Goal: Task Accomplishment & Management: Manage account settings

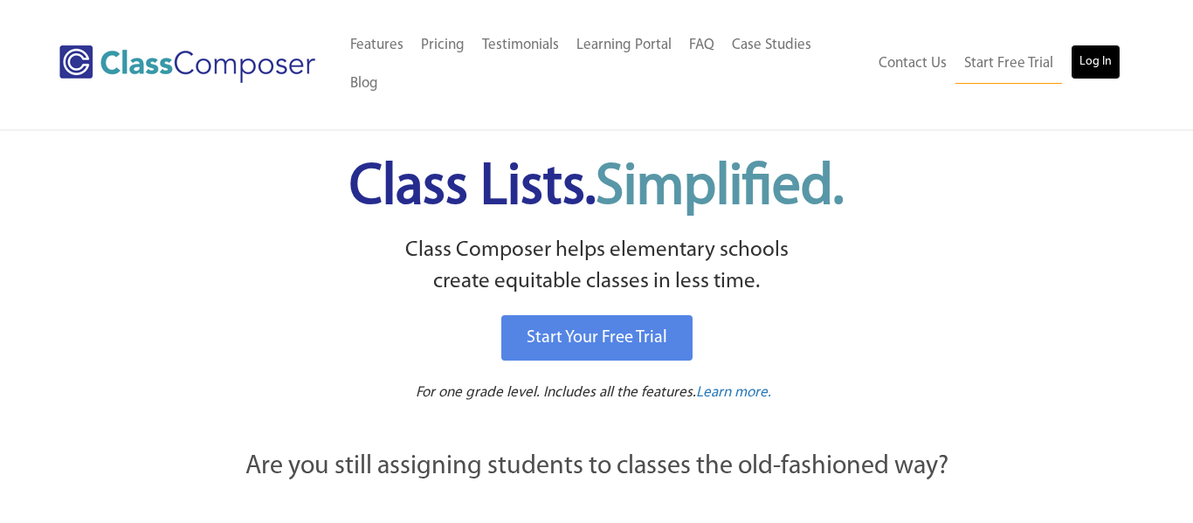
click at [1088, 45] on link "Log In" at bounding box center [1096, 62] width 50 height 35
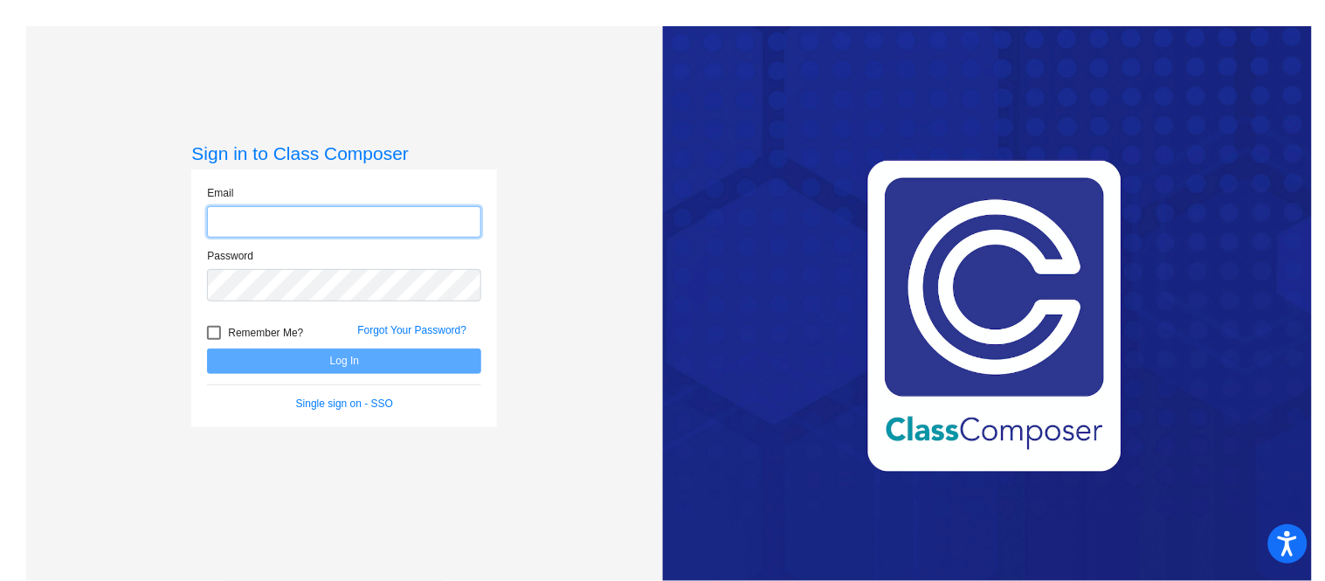
type input "[EMAIL_ADDRESS][DOMAIN_NAME]"
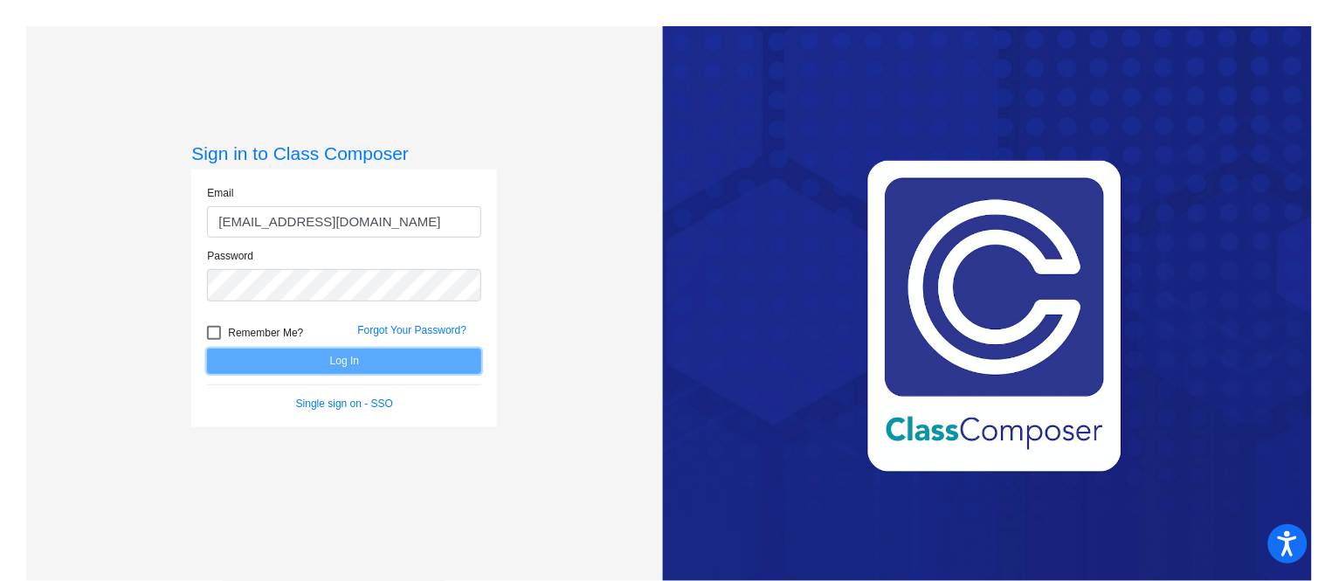
click at [403, 349] on button "Log In" at bounding box center [344, 361] width 274 height 25
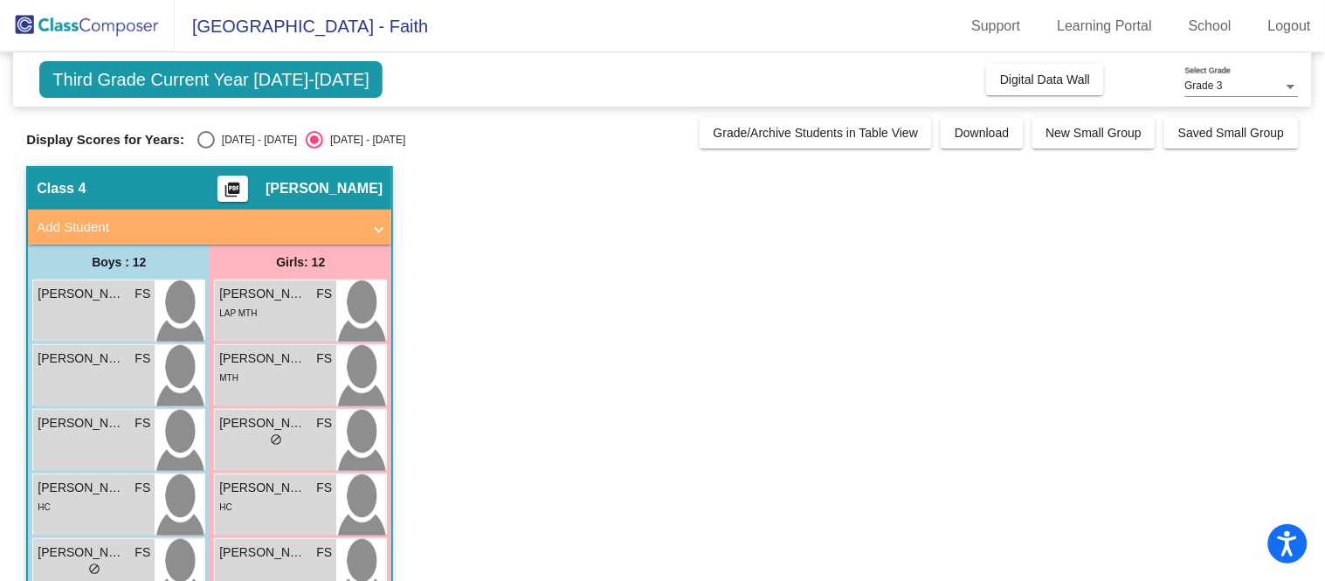
click at [197, 135] on div "Select an option" at bounding box center [205, 139] width 17 height 17
click at [205, 149] on input "[DATE] - [DATE]" at bounding box center [205, 149] width 1 height 1
radio input "true"
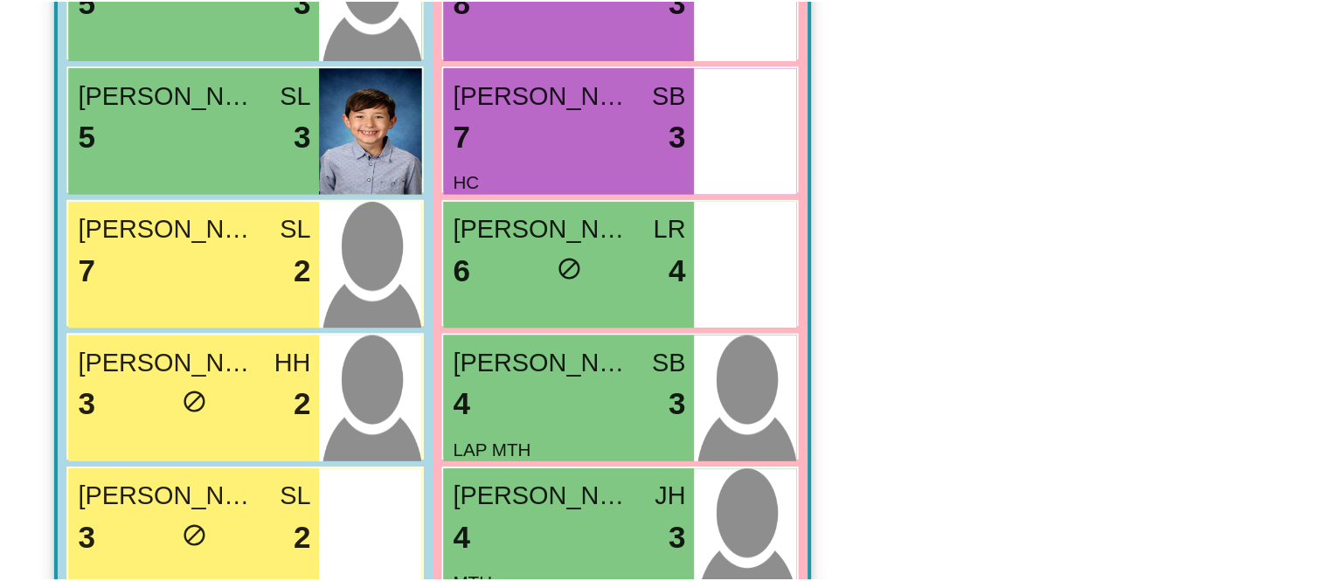
scroll to position [242, 0]
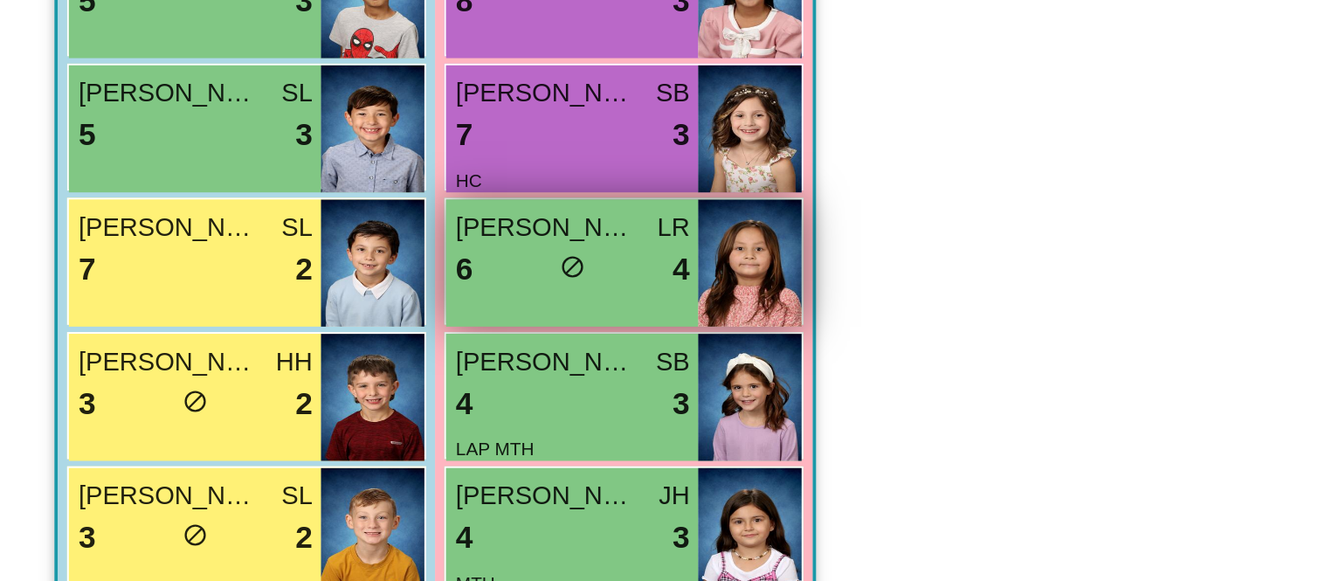
click at [309, 329] on div "6 lock do_not_disturb_alt 4" at bounding box center [275, 331] width 113 height 23
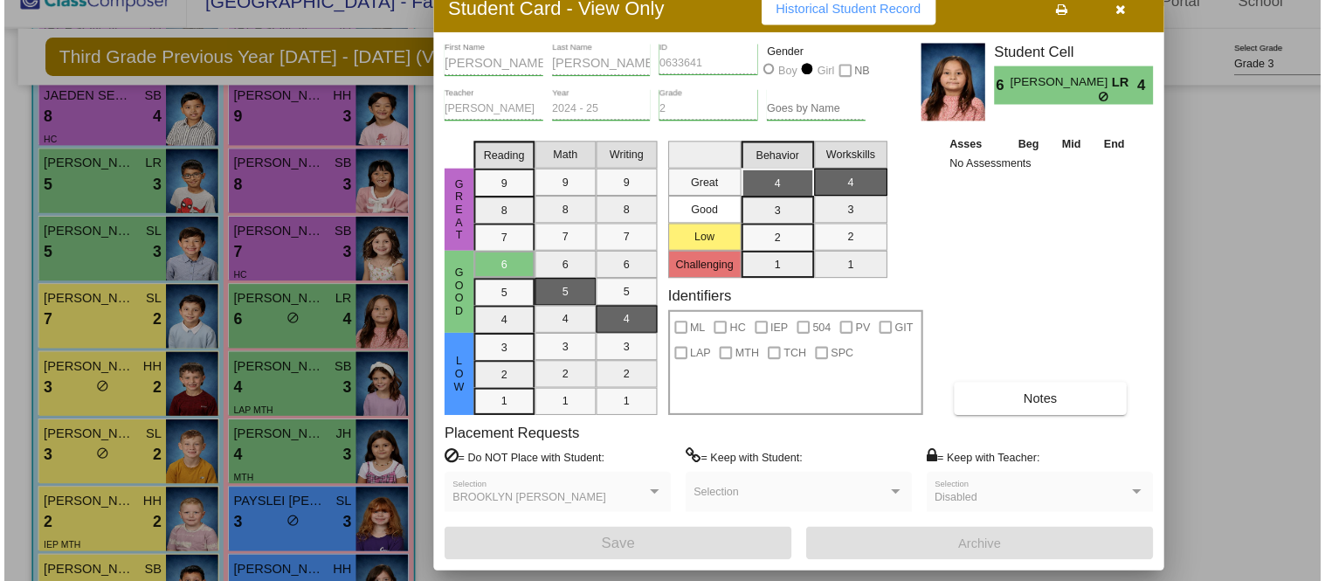
scroll to position [0, 0]
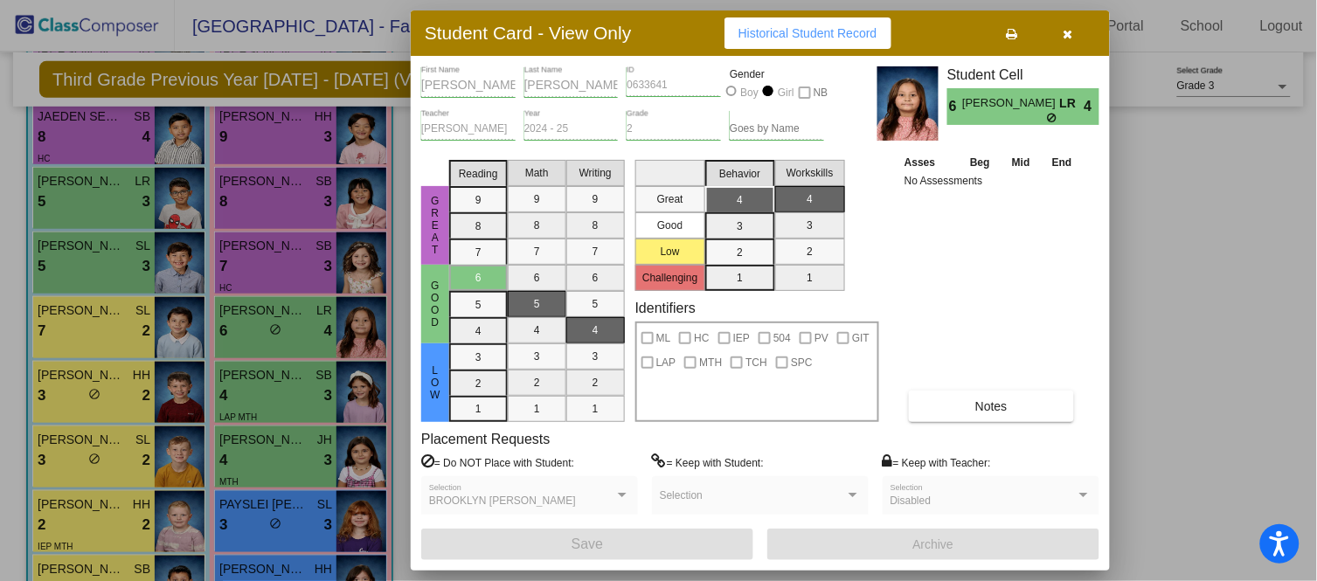
click at [1071, 30] on icon "button" at bounding box center [1068, 34] width 10 height 12
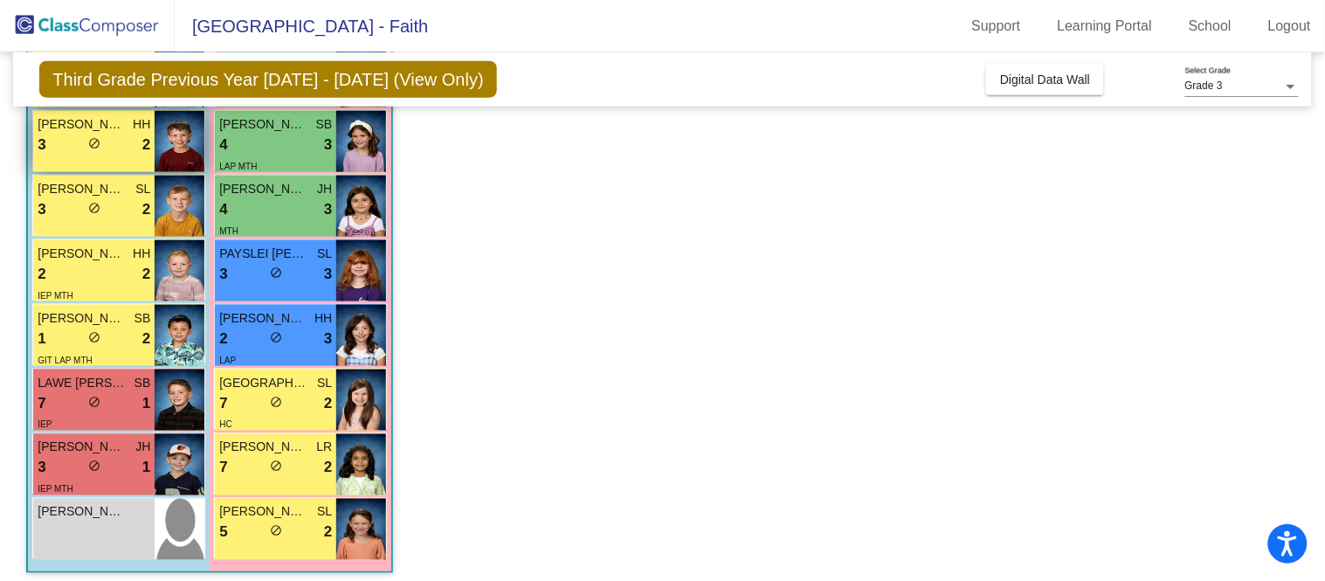
scroll to position [500, 0]
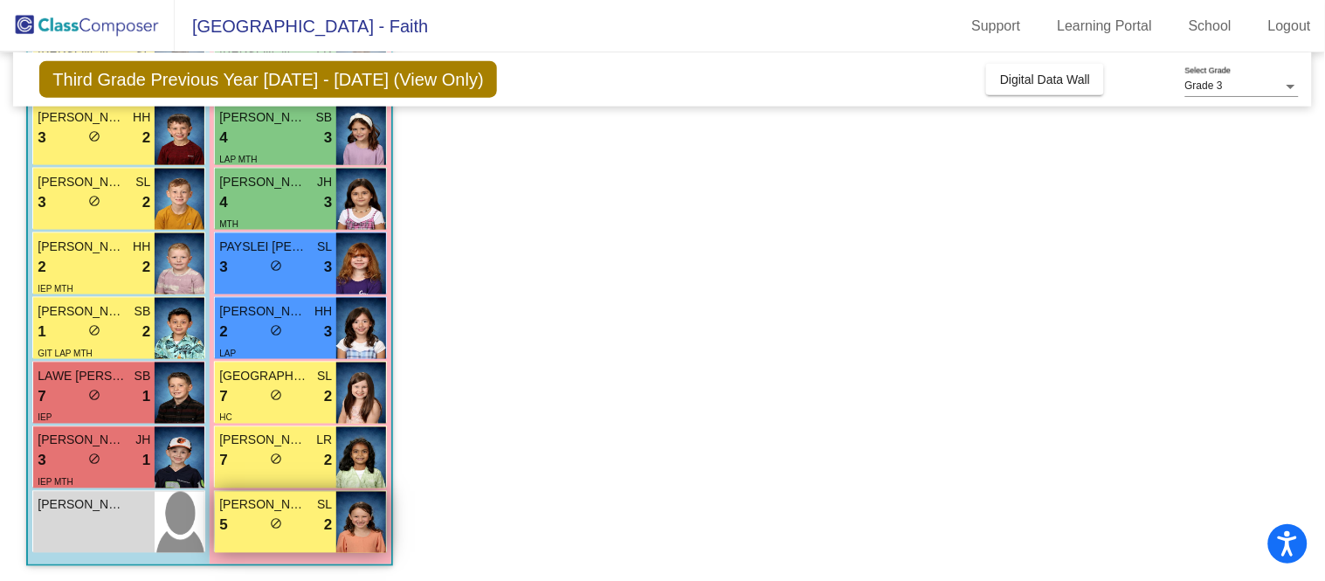
click at [275, 512] on span "[PERSON_NAME]" at bounding box center [262, 505] width 87 height 18
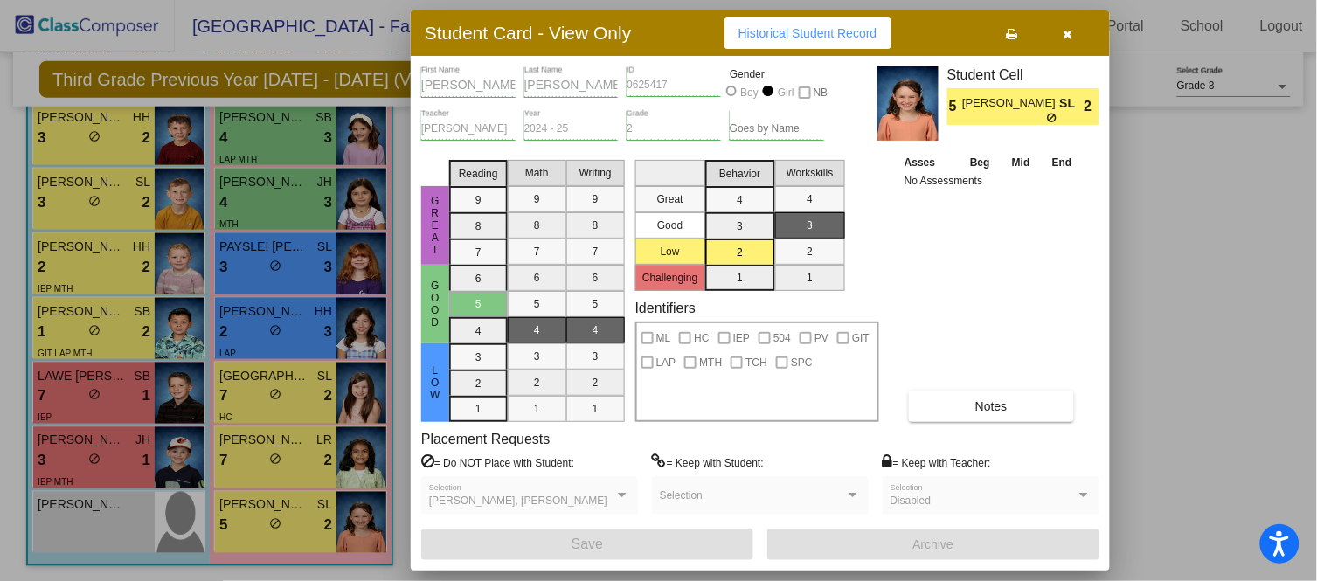
click at [1068, 31] on icon "button" at bounding box center [1068, 34] width 10 height 12
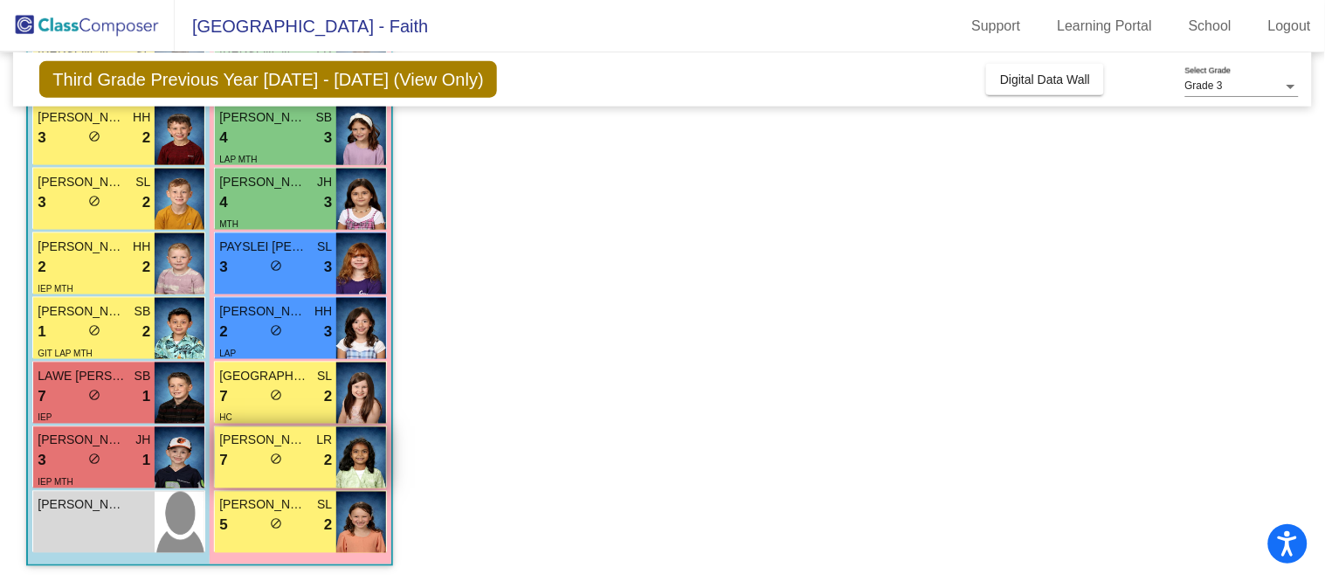
click at [309, 450] on div "7 lock do_not_disturb_alt 2" at bounding box center [275, 461] width 113 height 23
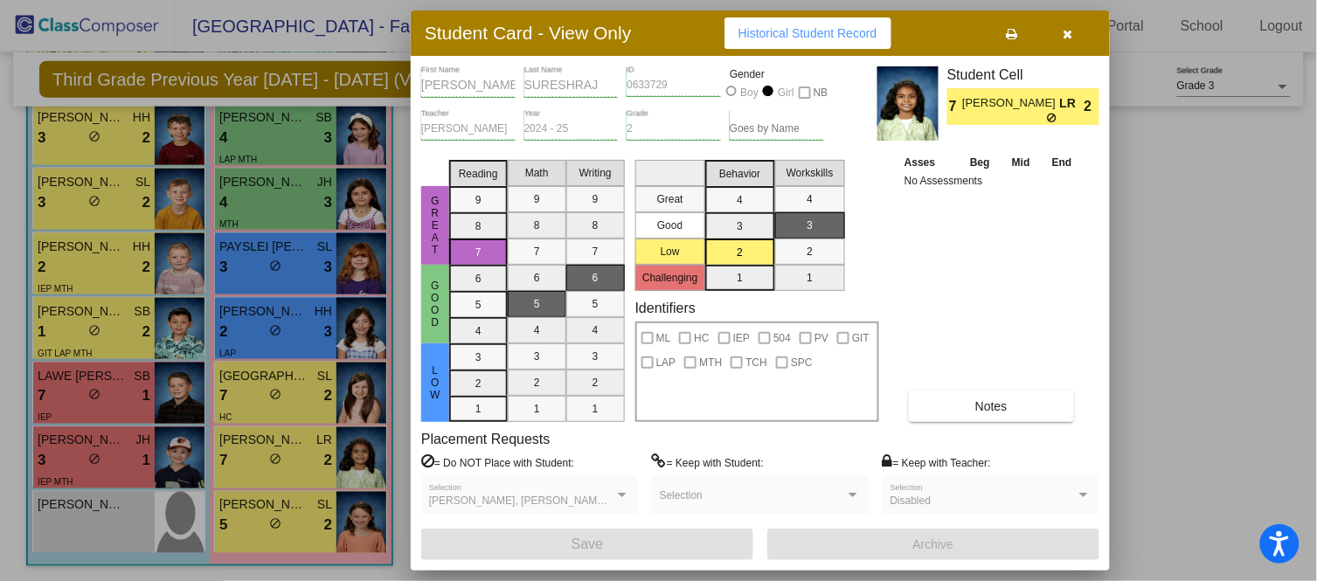
click at [1071, 35] on icon "button" at bounding box center [1068, 34] width 10 height 12
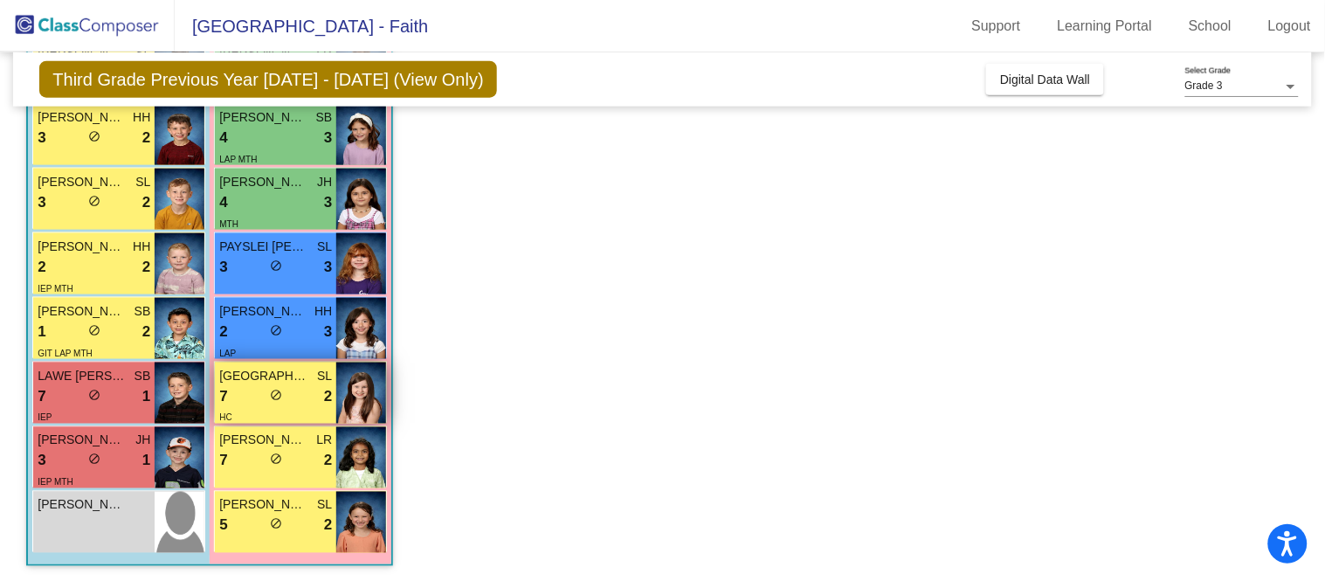
click at [248, 385] on div "7 lock do_not_disturb_alt 2" at bounding box center [275, 396] width 113 height 23
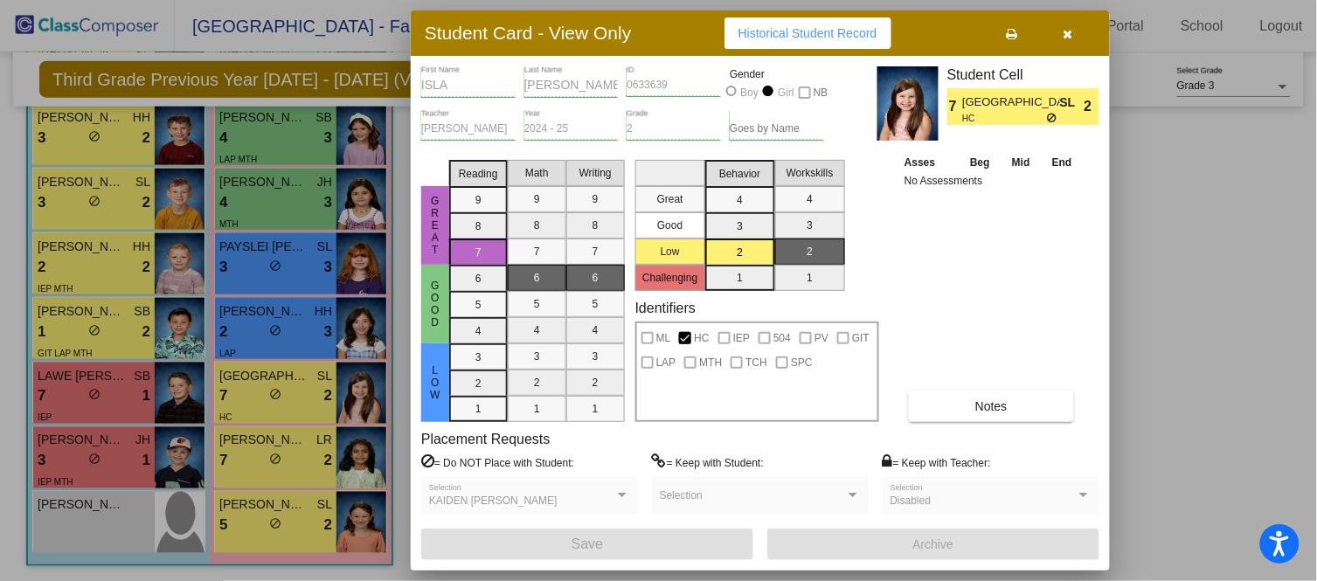
click at [1063, 32] on icon "button" at bounding box center [1068, 34] width 10 height 12
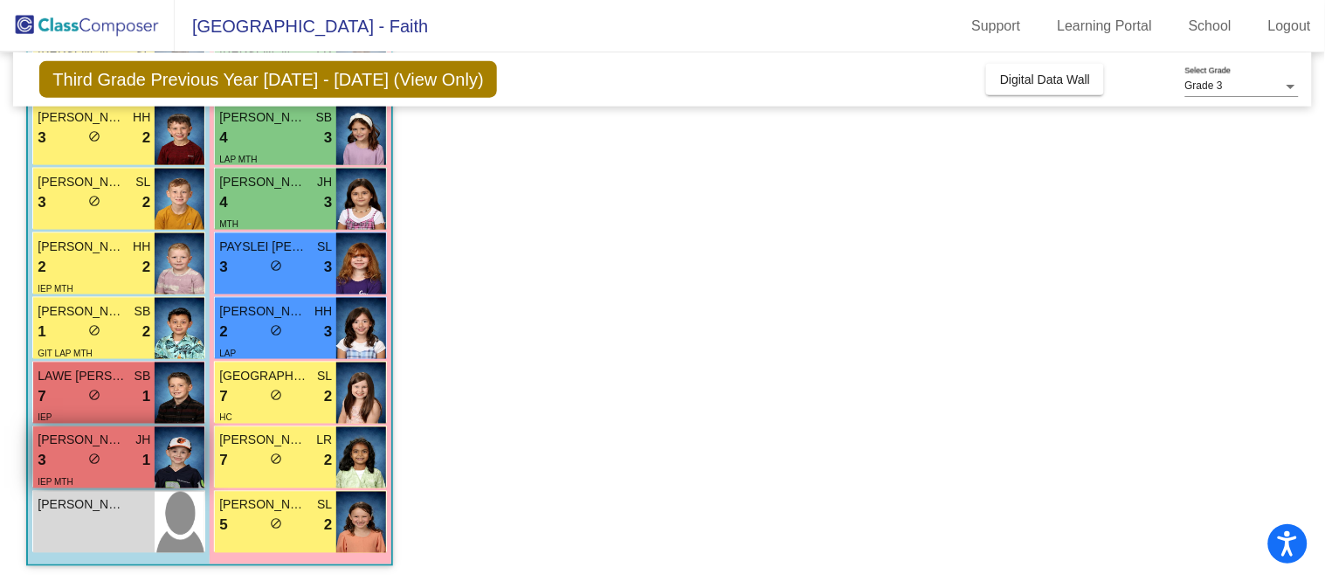
click at [90, 466] on div "lock do_not_disturb_alt" at bounding box center [94, 462] width 12 height 18
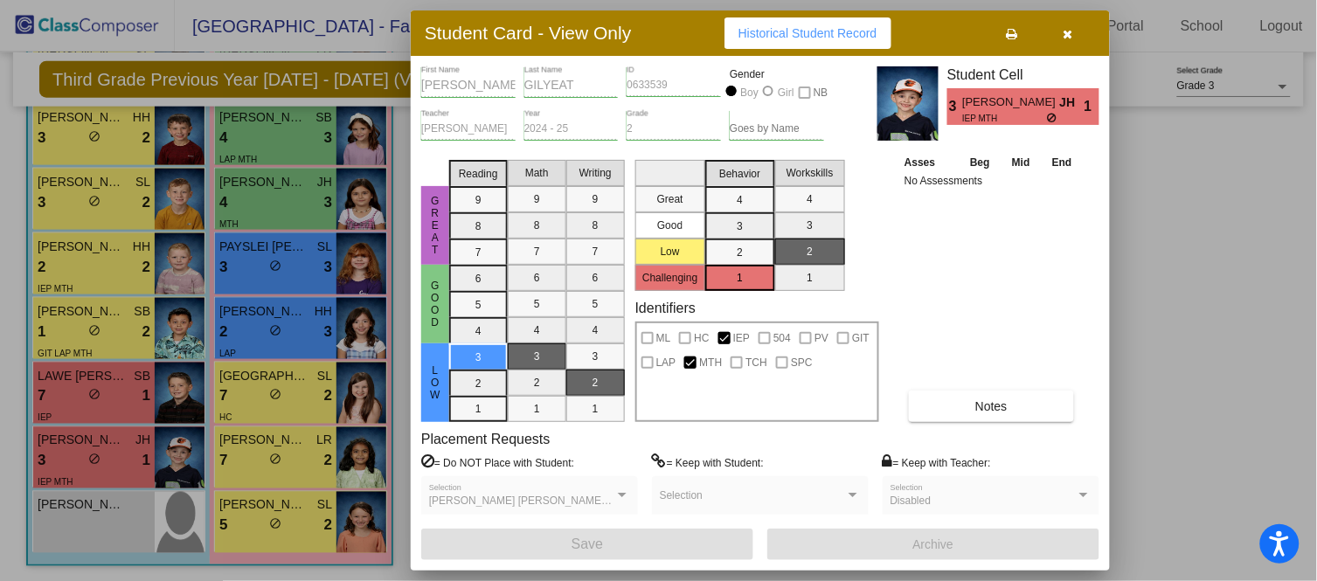
click at [1064, 31] on icon "button" at bounding box center [1068, 34] width 10 height 12
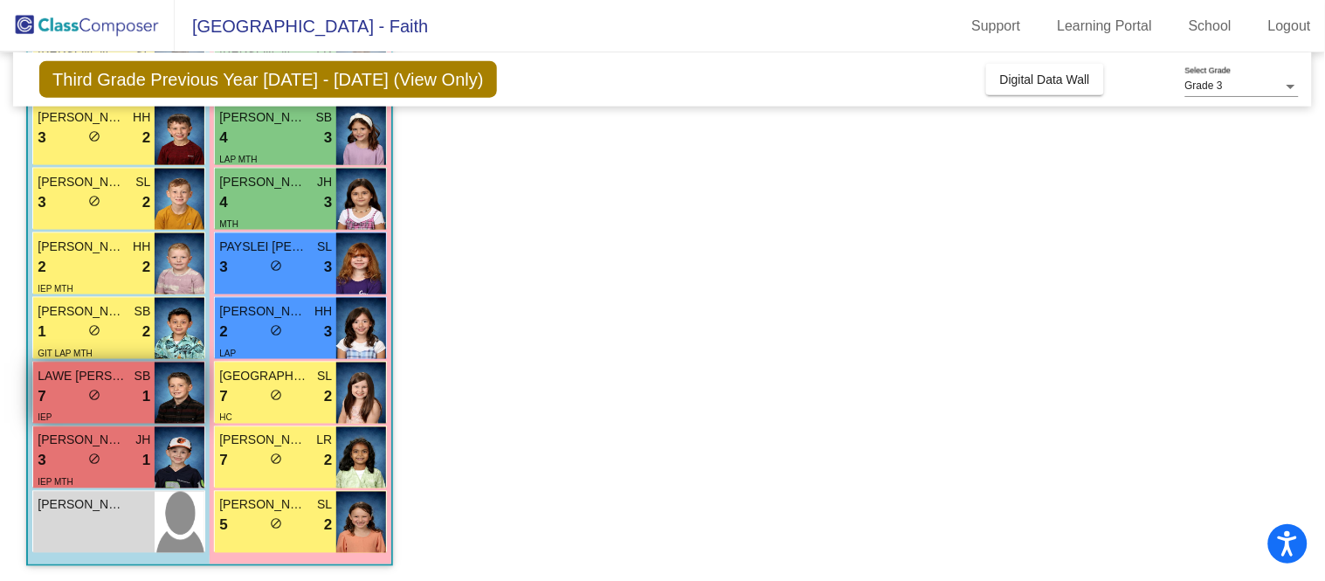
click at [76, 408] on div "IEP" at bounding box center [94, 417] width 113 height 18
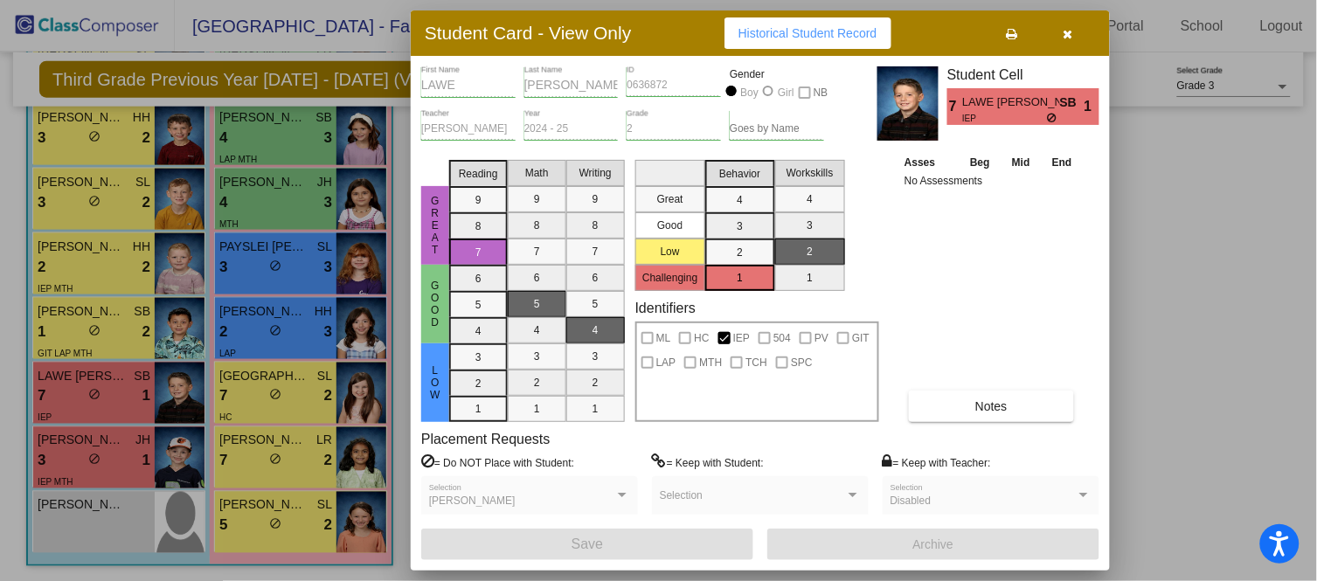
click at [1068, 31] on icon "button" at bounding box center [1068, 34] width 10 height 12
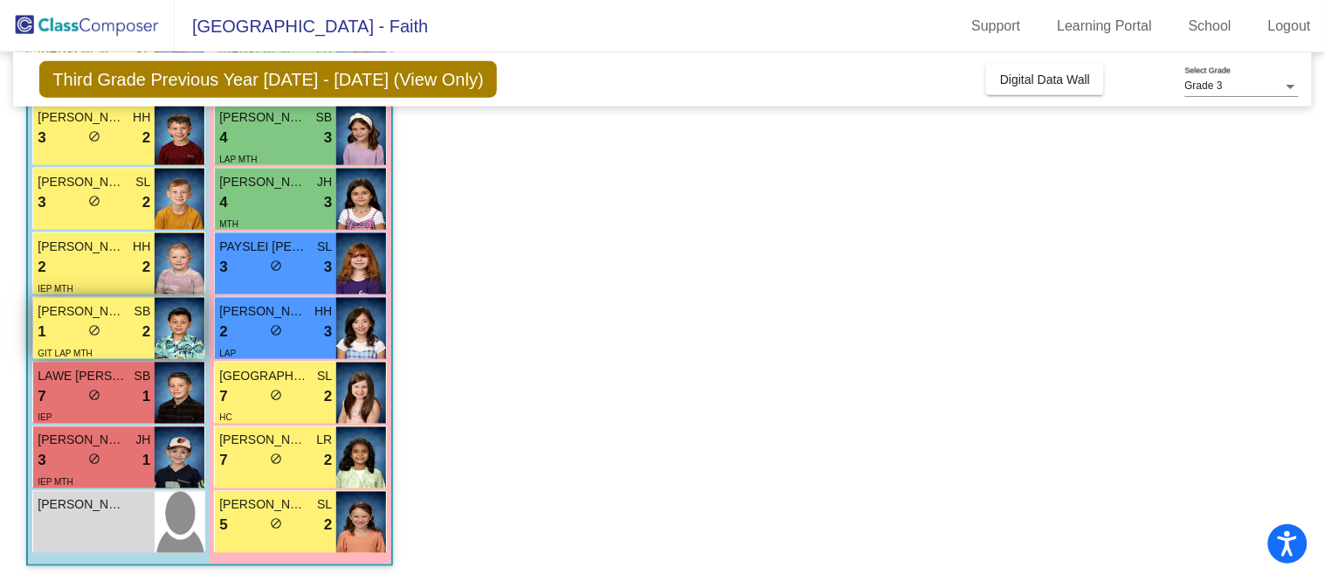
click at [124, 319] on span "[PERSON_NAME]" at bounding box center [81, 311] width 87 height 18
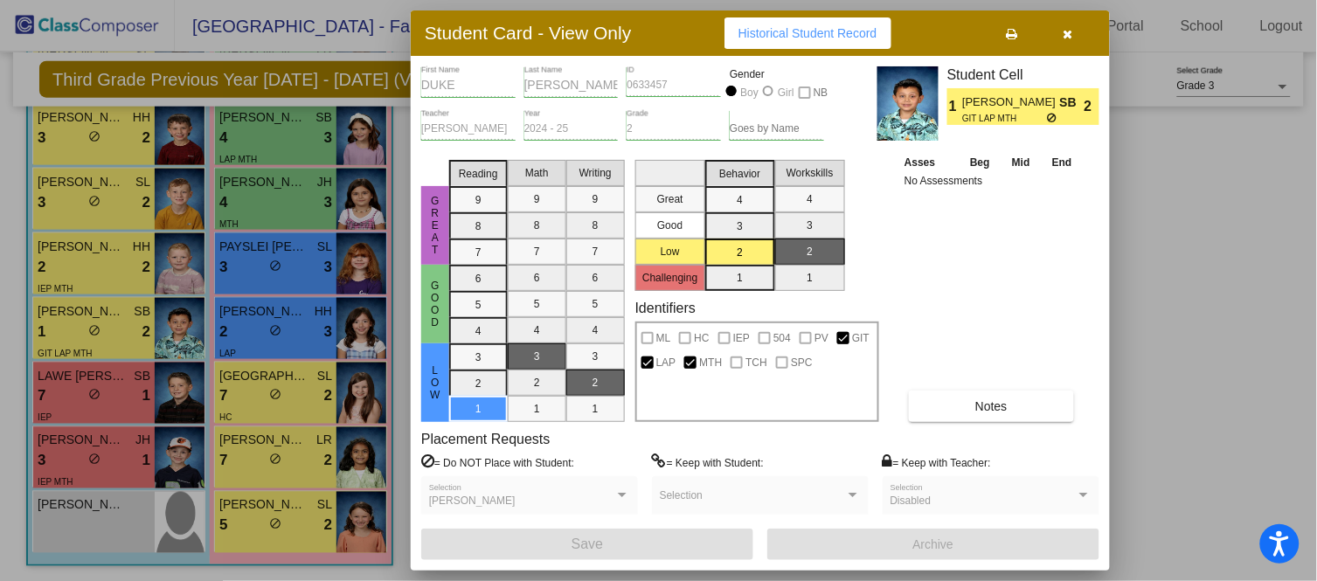
click at [1068, 39] on span "button" at bounding box center [1068, 33] width 10 height 14
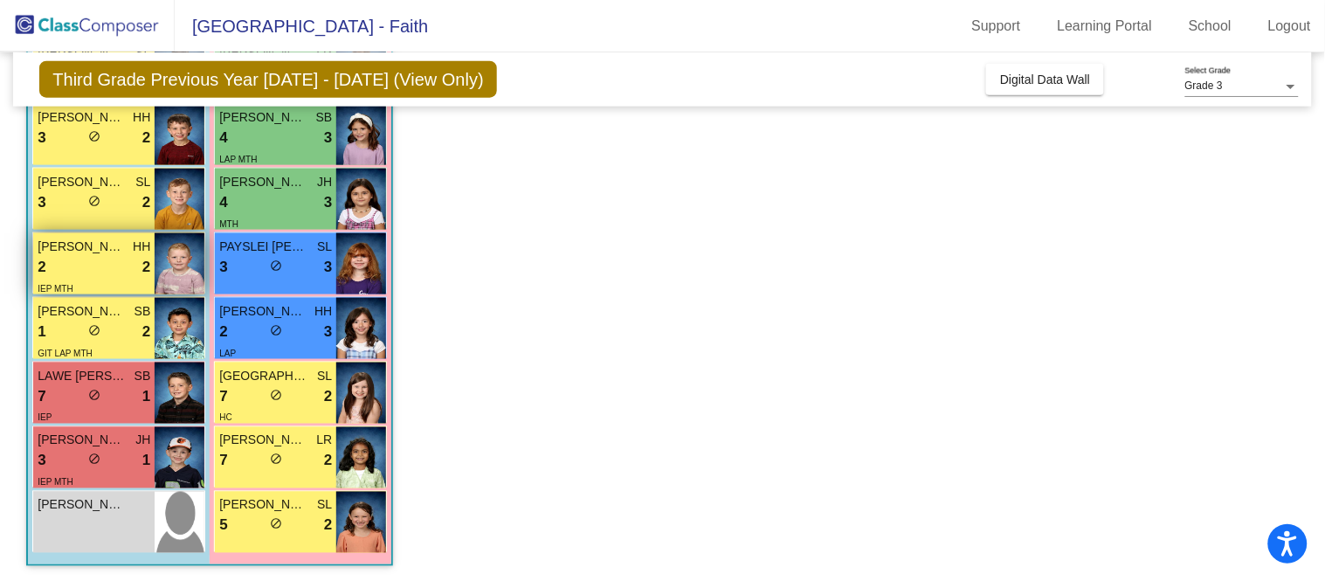
click at [135, 265] on div "2 lock do_not_disturb_alt 2" at bounding box center [94, 267] width 113 height 23
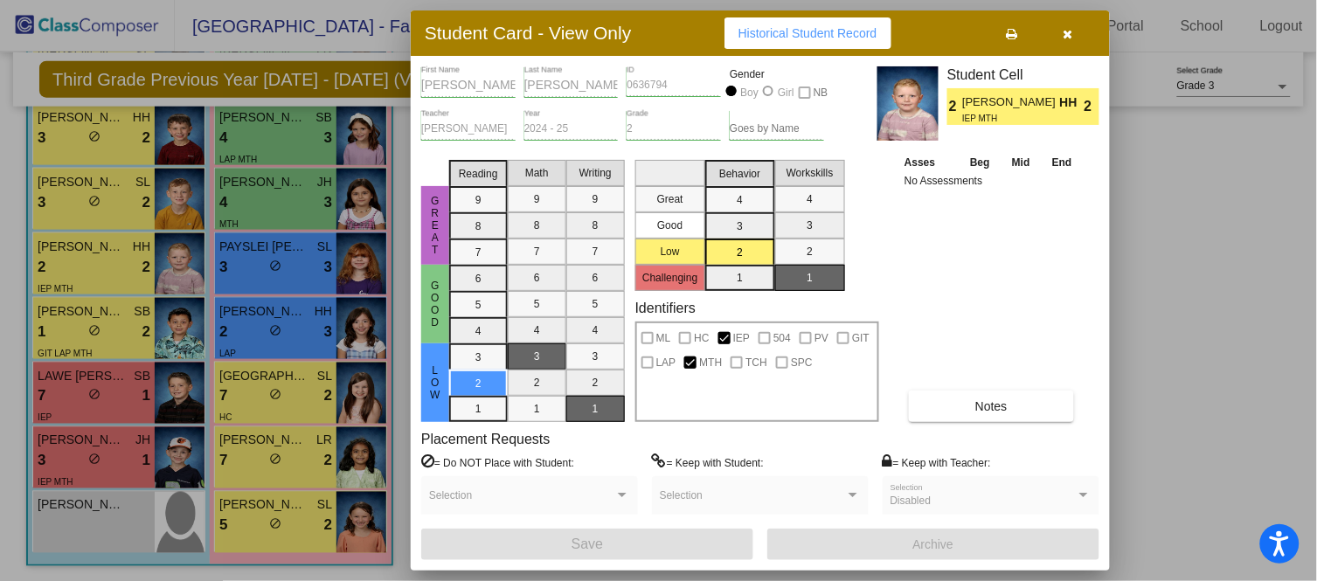
click at [1070, 33] on icon "button" at bounding box center [1068, 34] width 10 height 12
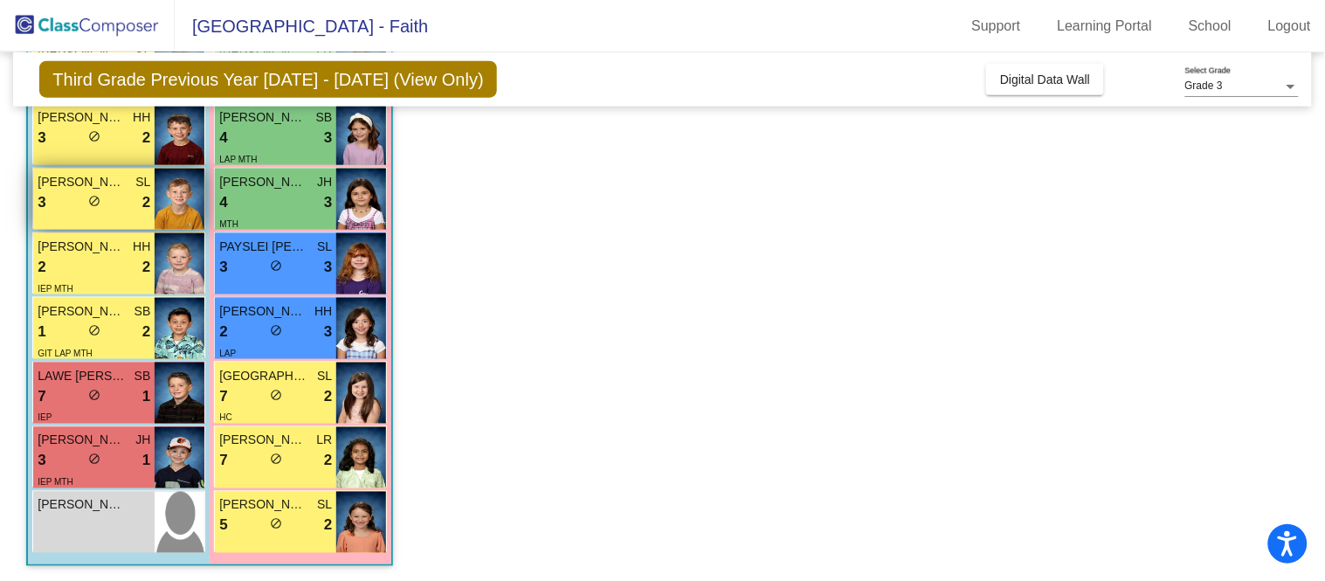
click at [131, 183] on div "[PERSON_NAME] SL" at bounding box center [94, 182] width 113 height 18
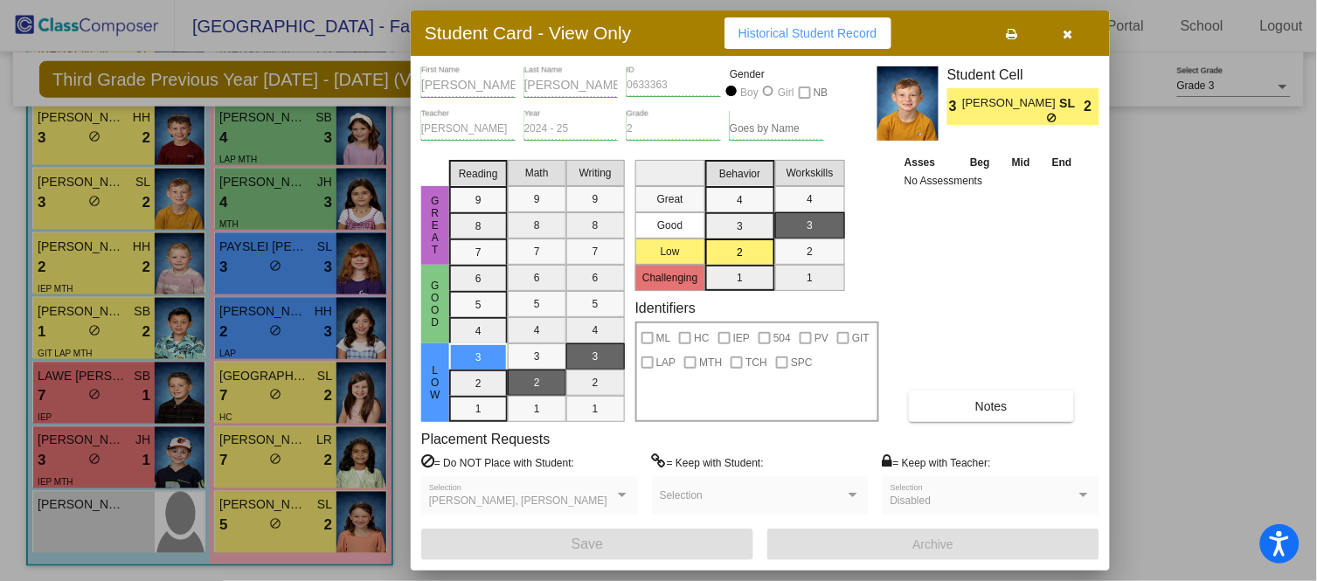
click at [1082, 29] on button "button" at bounding box center [1068, 32] width 56 height 31
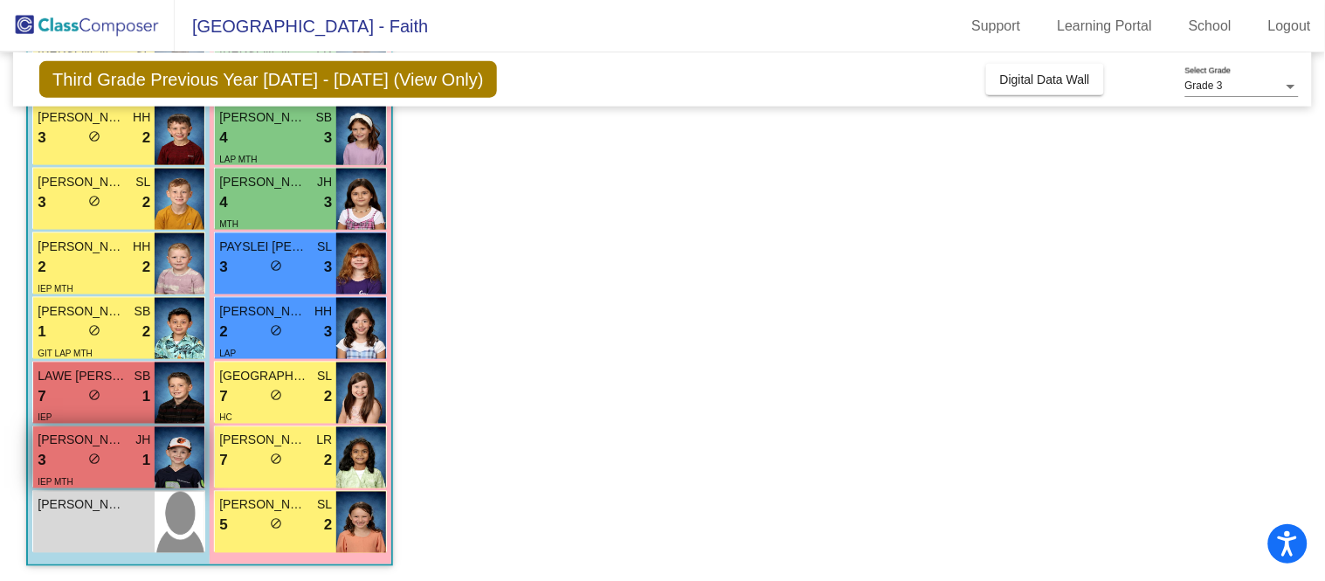
scroll to position [409, 0]
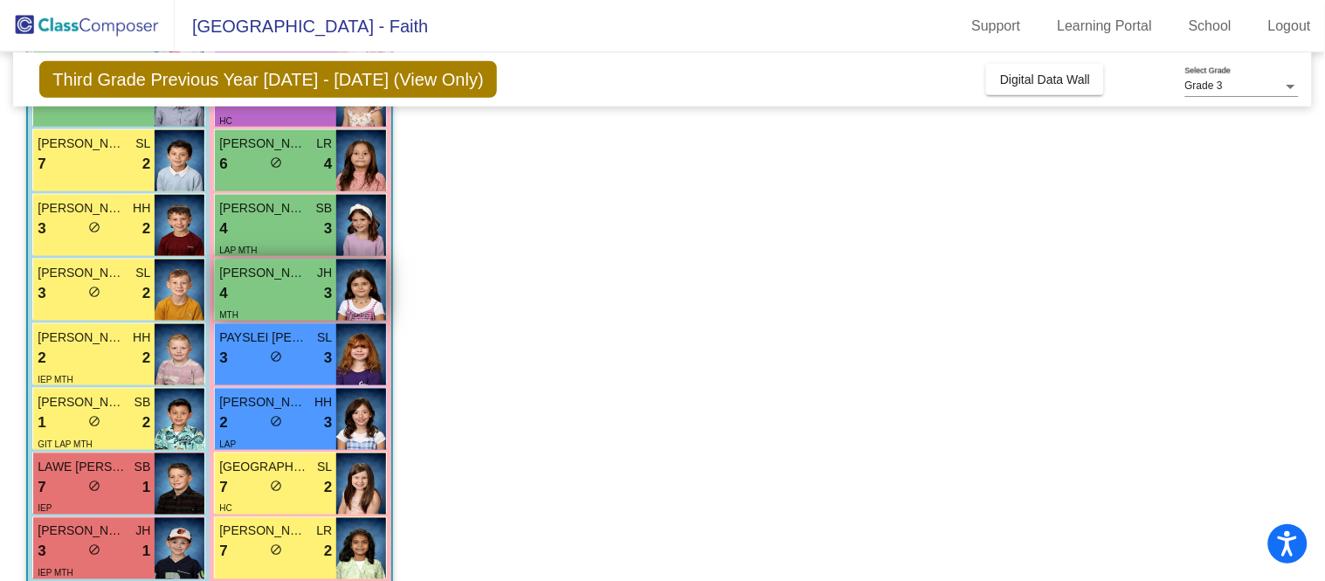
click at [308, 286] on div "4 lock do_not_disturb_alt 3" at bounding box center [275, 293] width 113 height 23
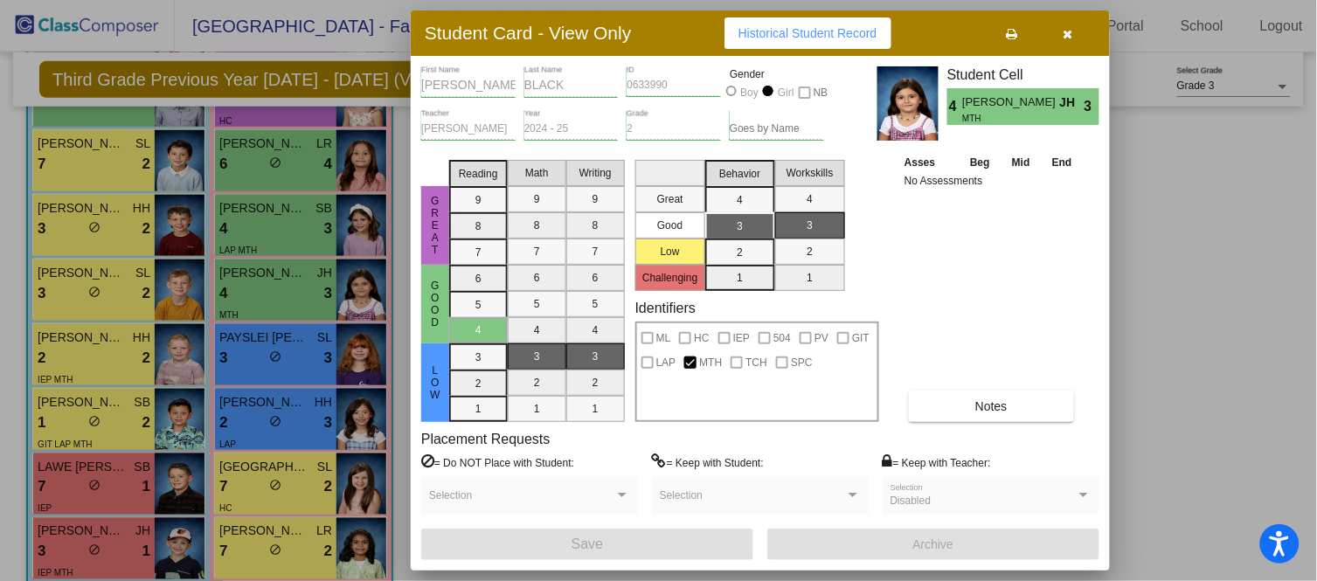
click at [1068, 31] on icon "button" at bounding box center [1068, 34] width 10 height 12
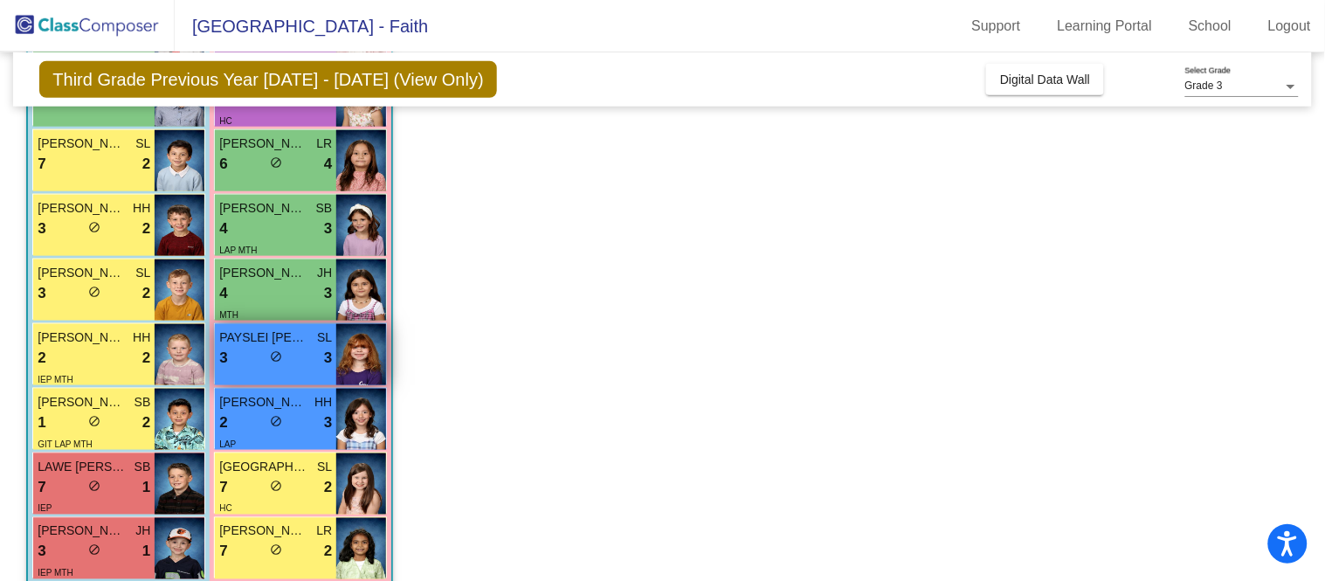
click at [280, 355] on span "do_not_disturb_alt" at bounding box center [276, 356] width 12 height 12
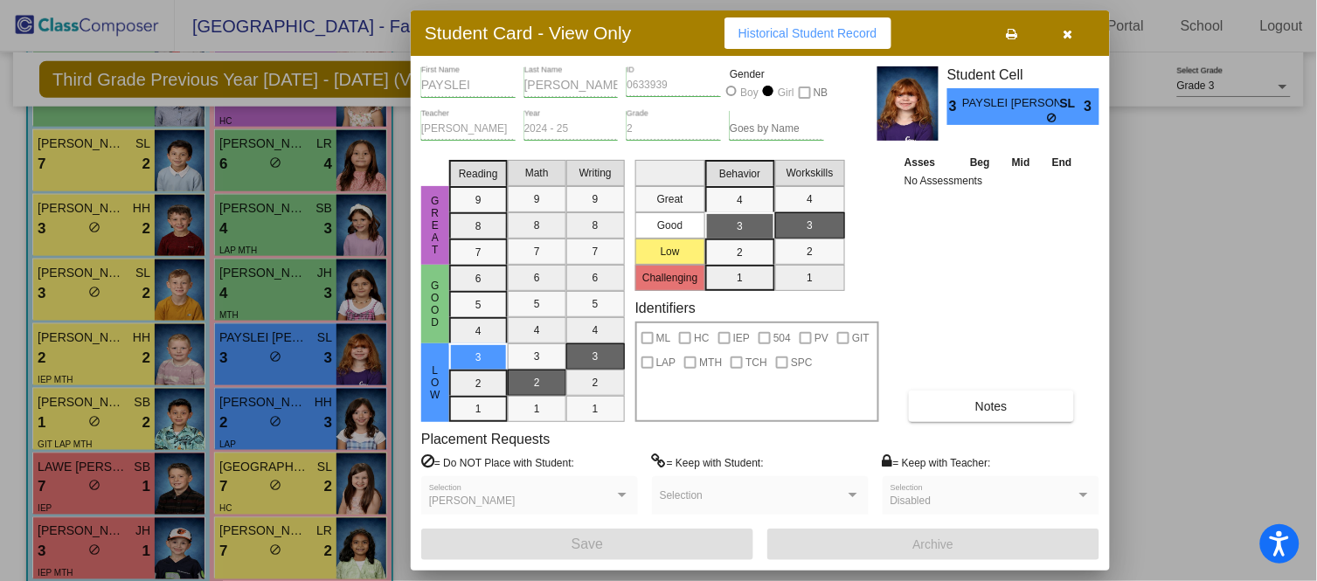
click at [1068, 31] on icon "button" at bounding box center [1068, 34] width 10 height 12
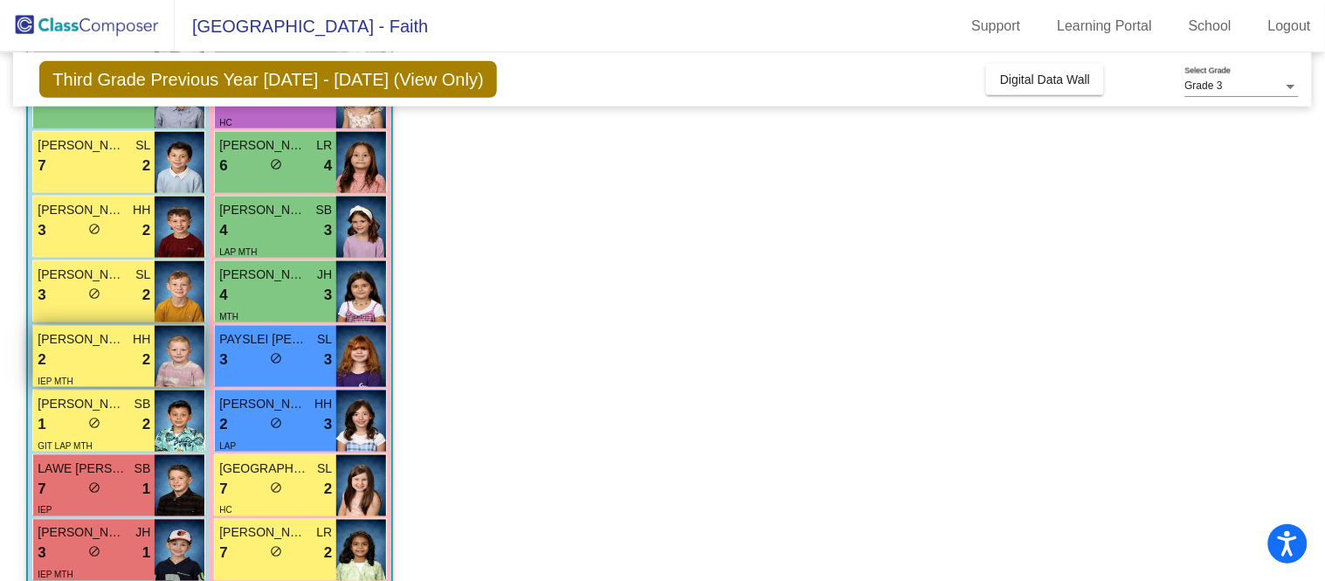
scroll to position [414, 0]
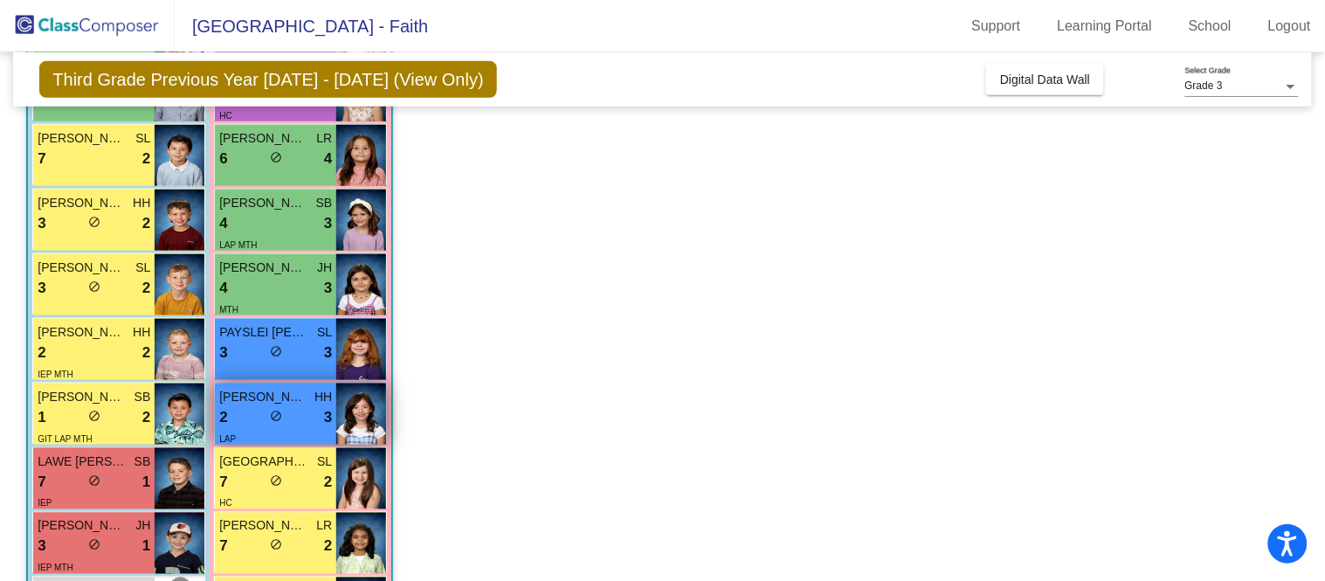
click at [281, 406] on div "2 lock do_not_disturb_alt 3" at bounding box center [275, 417] width 113 height 23
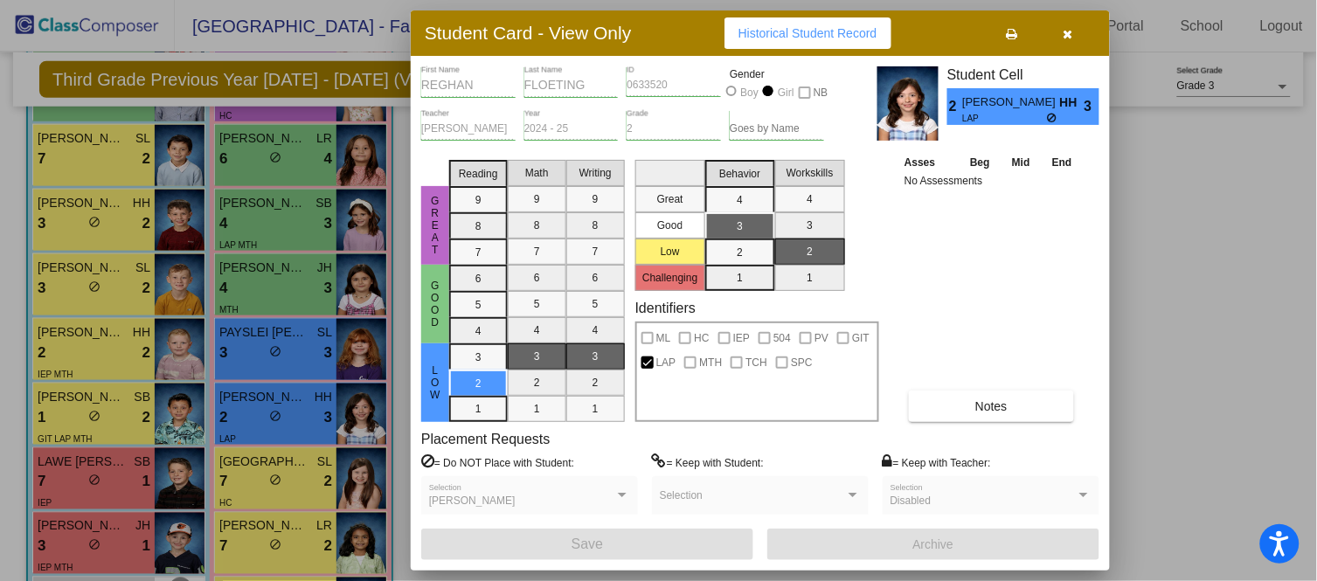
click at [1074, 28] on button "button" at bounding box center [1068, 32] width 56 height 31
